Goal: Information Seeking & Learning: Learn about a topic

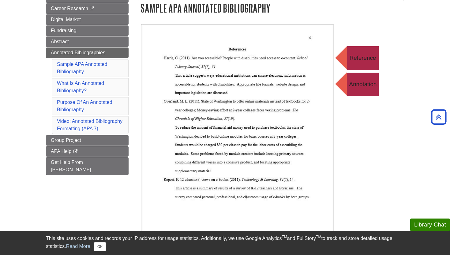
scroll to position [105, 0]
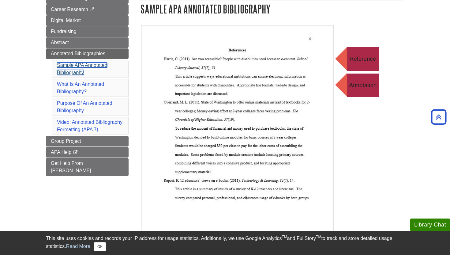
click at [81, 67] on link "Sample APA Annotated Bibliography" at bounding box center [82, 68] width 50 height 13
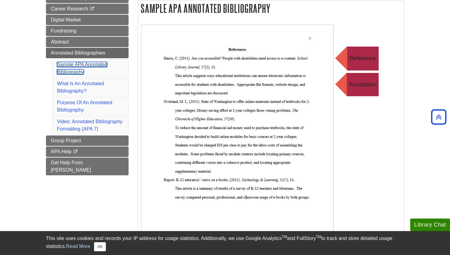
click at [82, 64] on link "Sample APA Annotated Bibliography" at bounding box center [82, 68] width 50 height 13
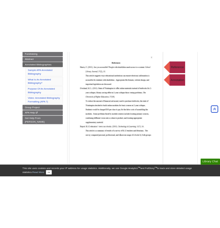
scroll to position [139, 0]
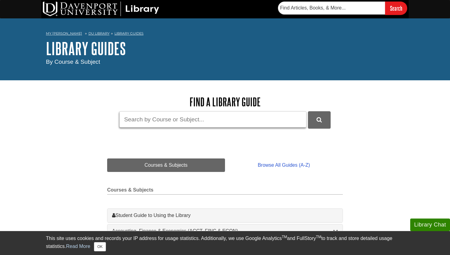
click at [227, 113] on input "Guide Search Terms" at bounding box center [212, 119] width 187 height 16
type input "mintel"
click at [308, 111] on button "DU Library Guides Search" at bounding box center [319, 119] width 23 height 17
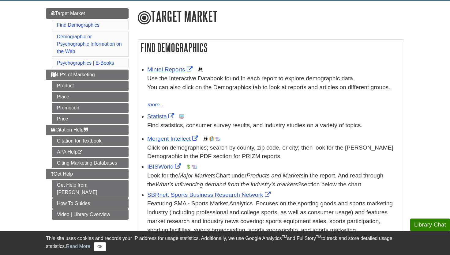
scroll to position [69, 0]
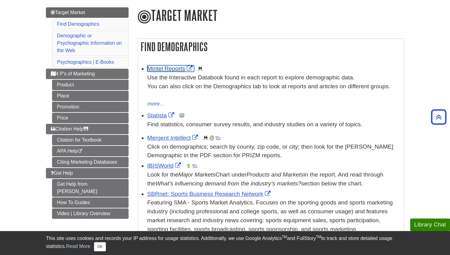
click at [171, 69] on link "Mintel Reports" at bounding box center [170, 68] width 47 height 6
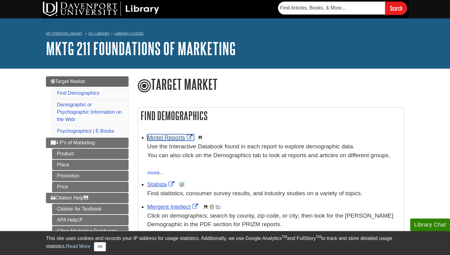
click at [167, 139] on link "Mintel Reports" at bounding box center [170, 137] width 47 height 6
